Goal: Transaction & Acquisition: Purchase product/service

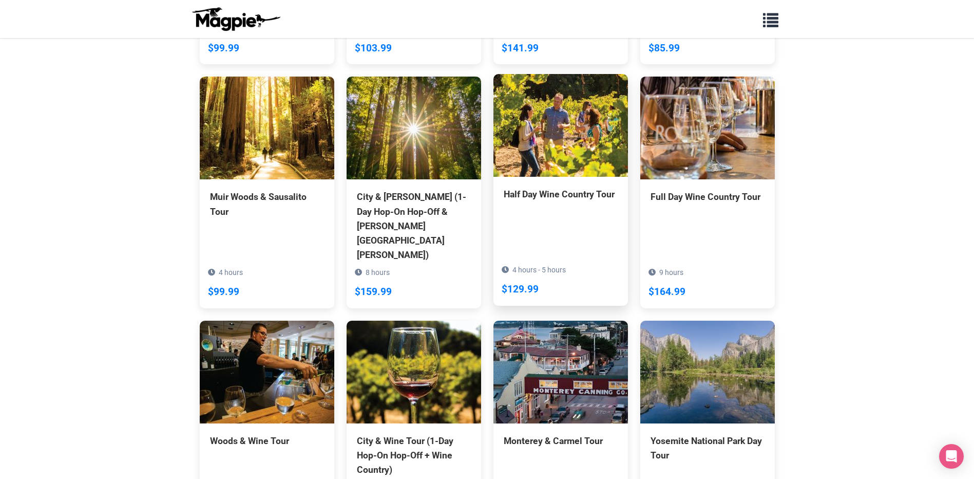
scroll to position [709, 0]
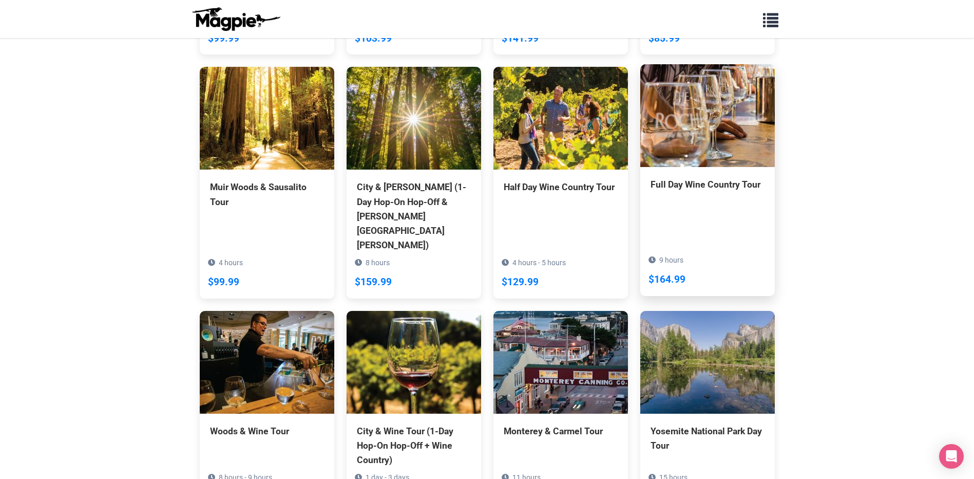
click at [687, 246] on div "9 hours $164.99" at bounding box center [708, 271] width 135 height 50
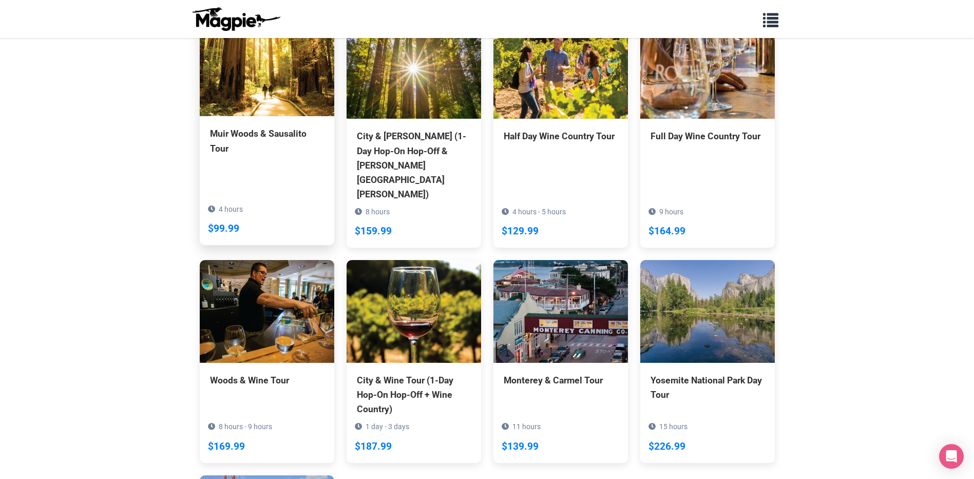
scroll to position [760, 0]
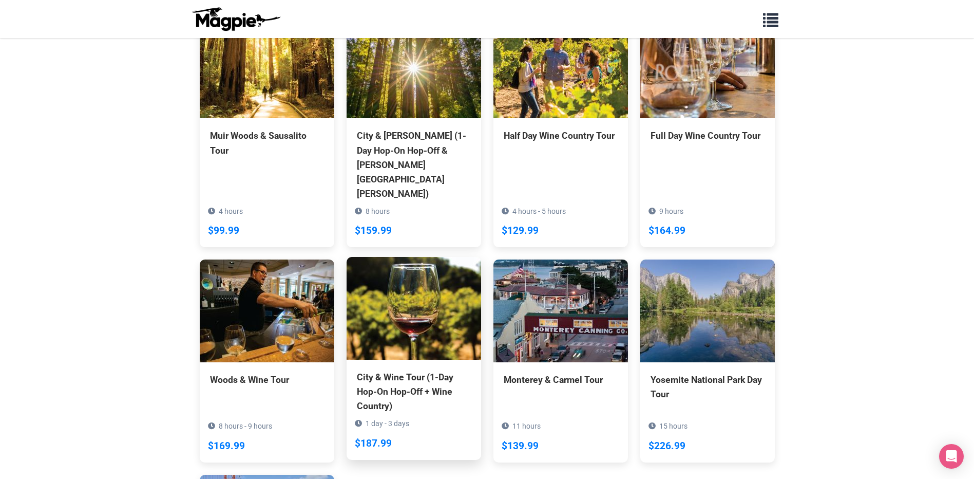
click at [418, 274] on img at bounding box center [414, 308] width 135 height 103
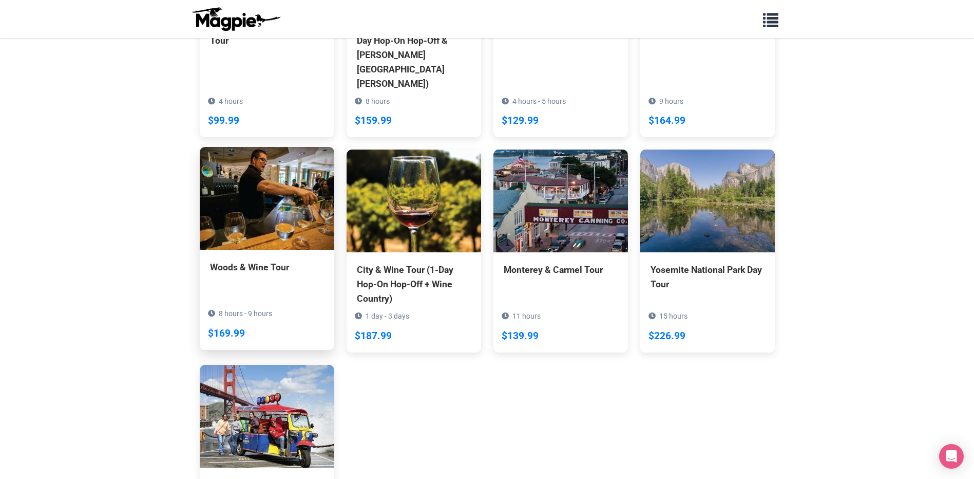
scroll to position [873, 0]
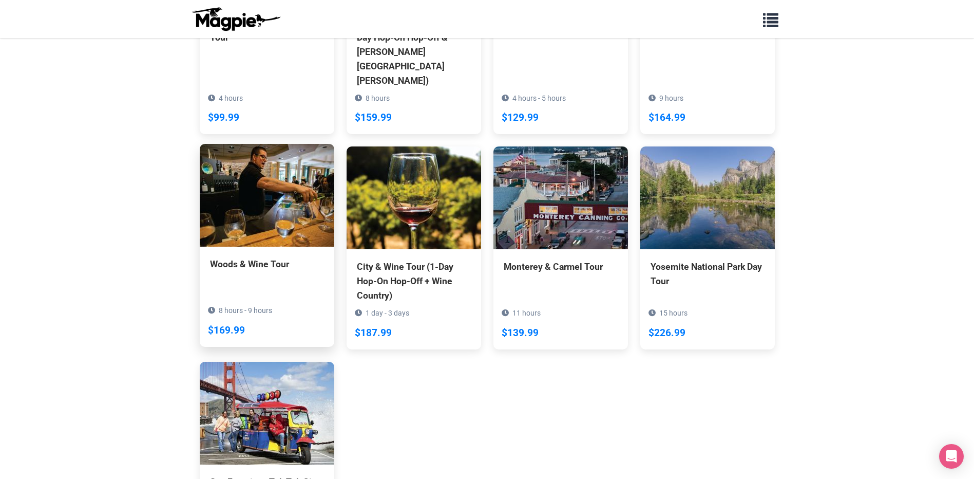
click at [230, 247] on div "[PERSON_NAME] & Wine Tour 8 hours - 9 hours $169.99" at bounding box center [267, 282] width 135 height 71
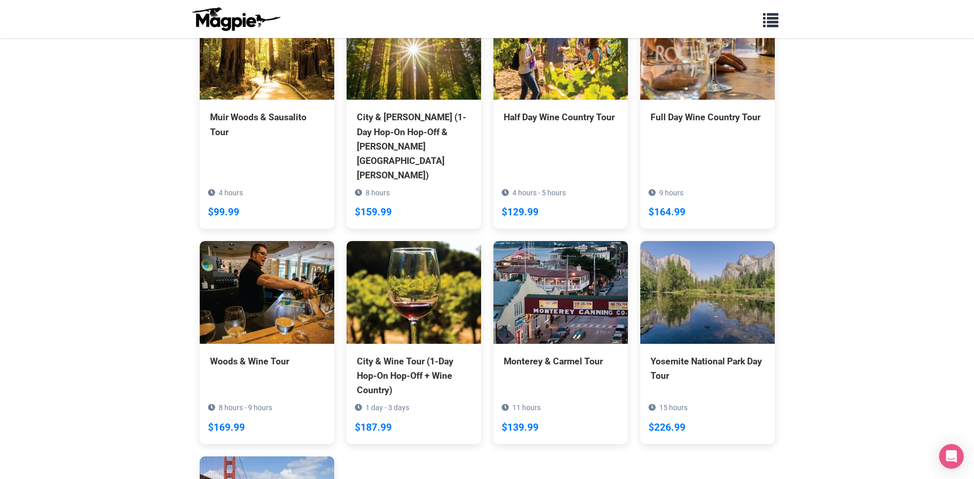
scroll to position [755, 0]
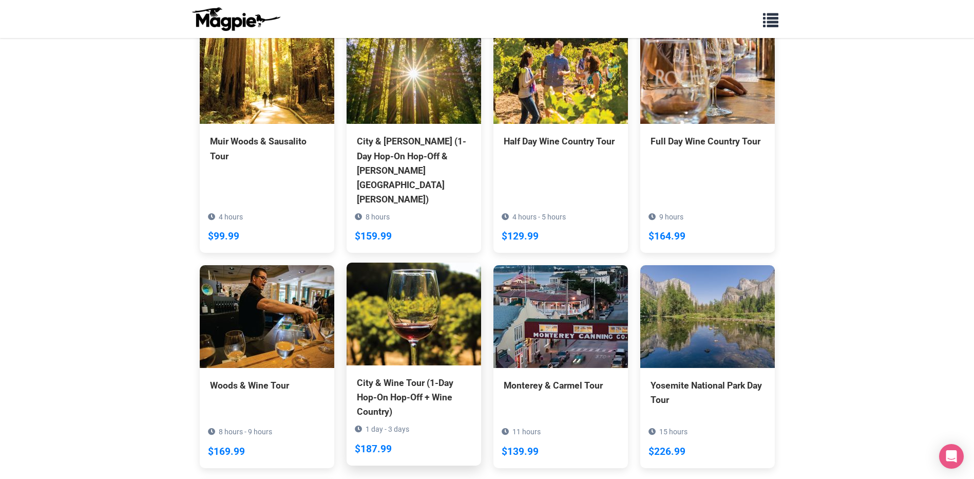
click at [412, 276] on img at bounding box center [414, 314] width 135 height 103
